Goal: Transaction & Acquisition: Purchase product/service

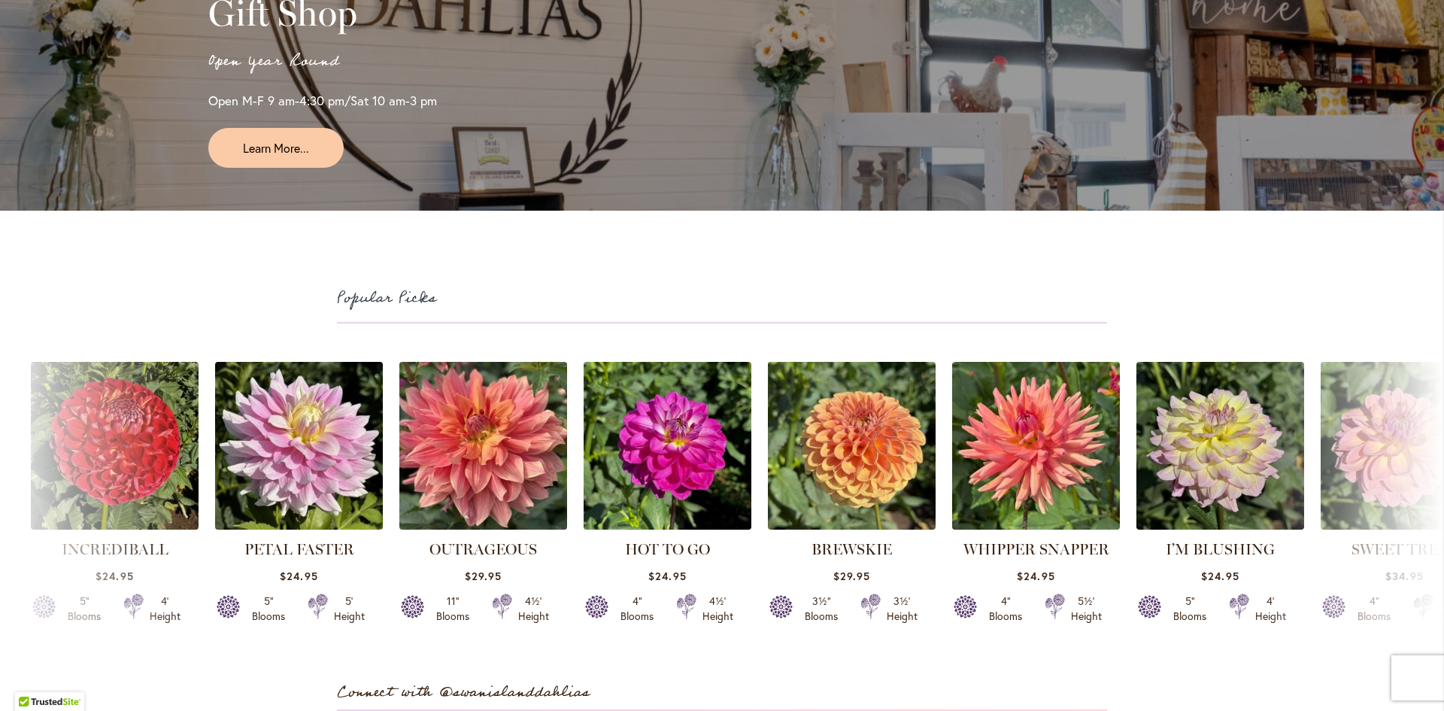
scroll to position [3836, 0]
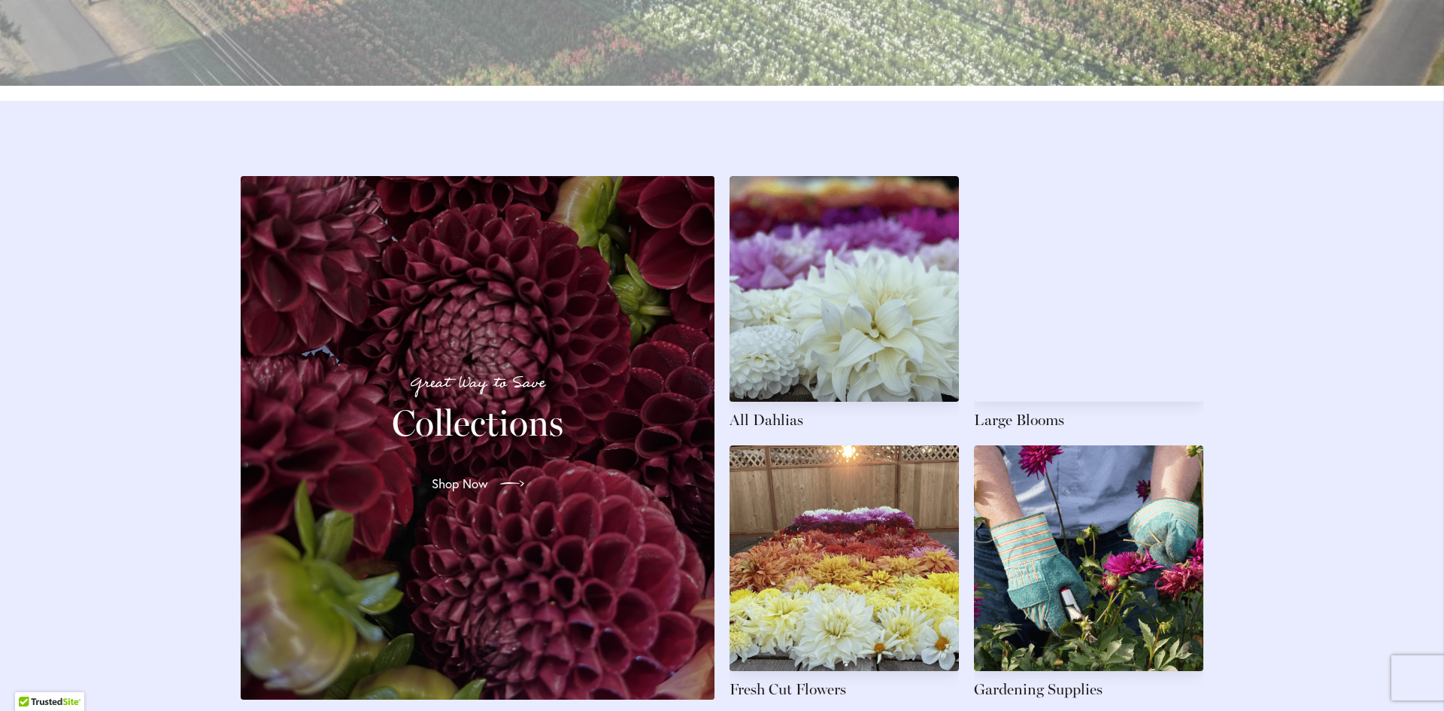
scroll to position [2181, 0]
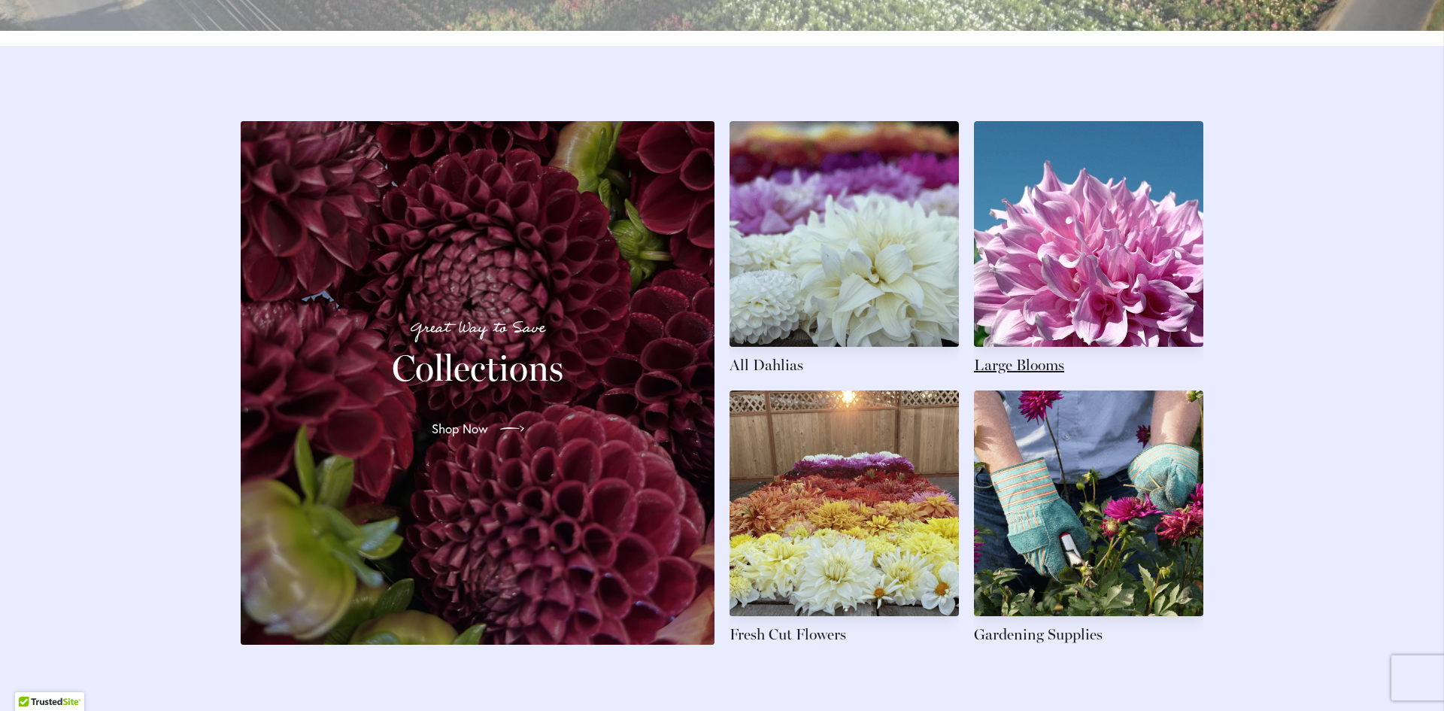
click at [1057, 375] on link at bounding box center [1088, 248] width 229 height 254
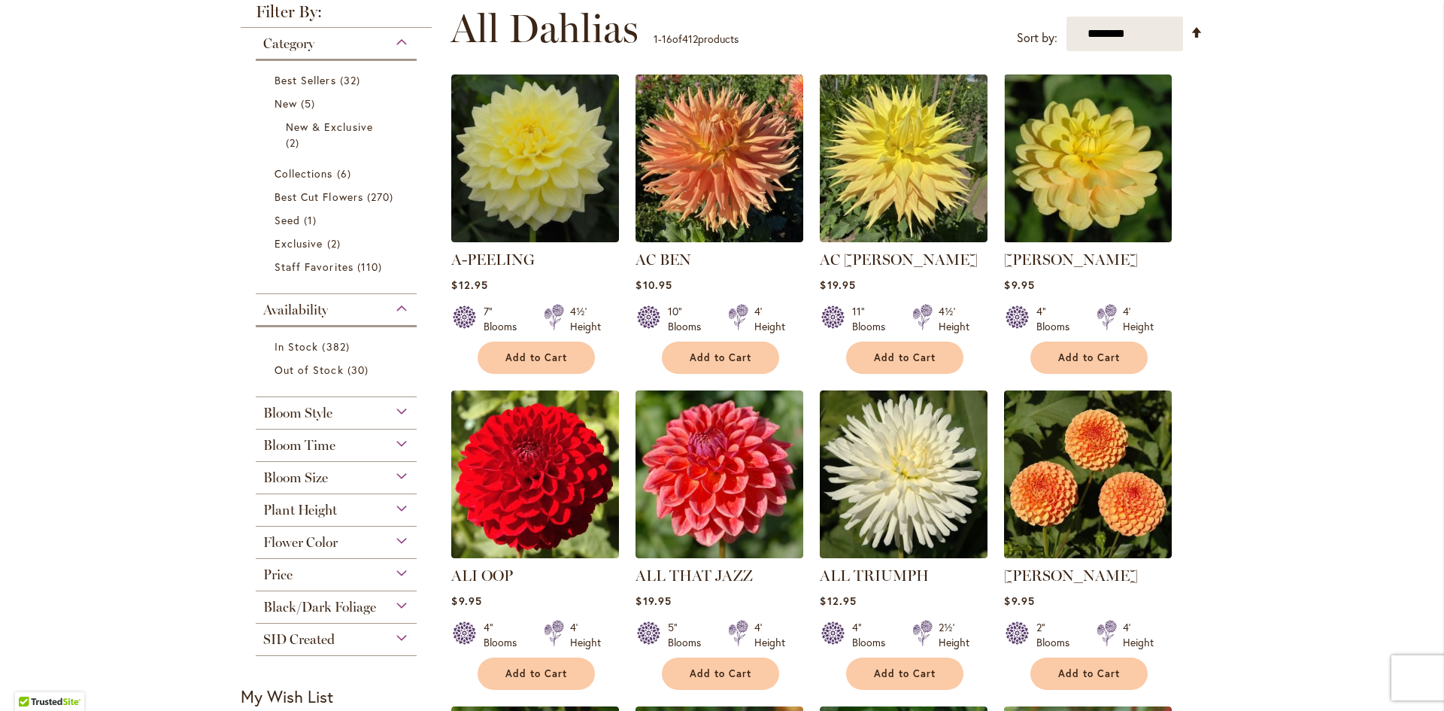
scroll to position [226, 0]
